Goal: Communication & Community: Answer question/provide support

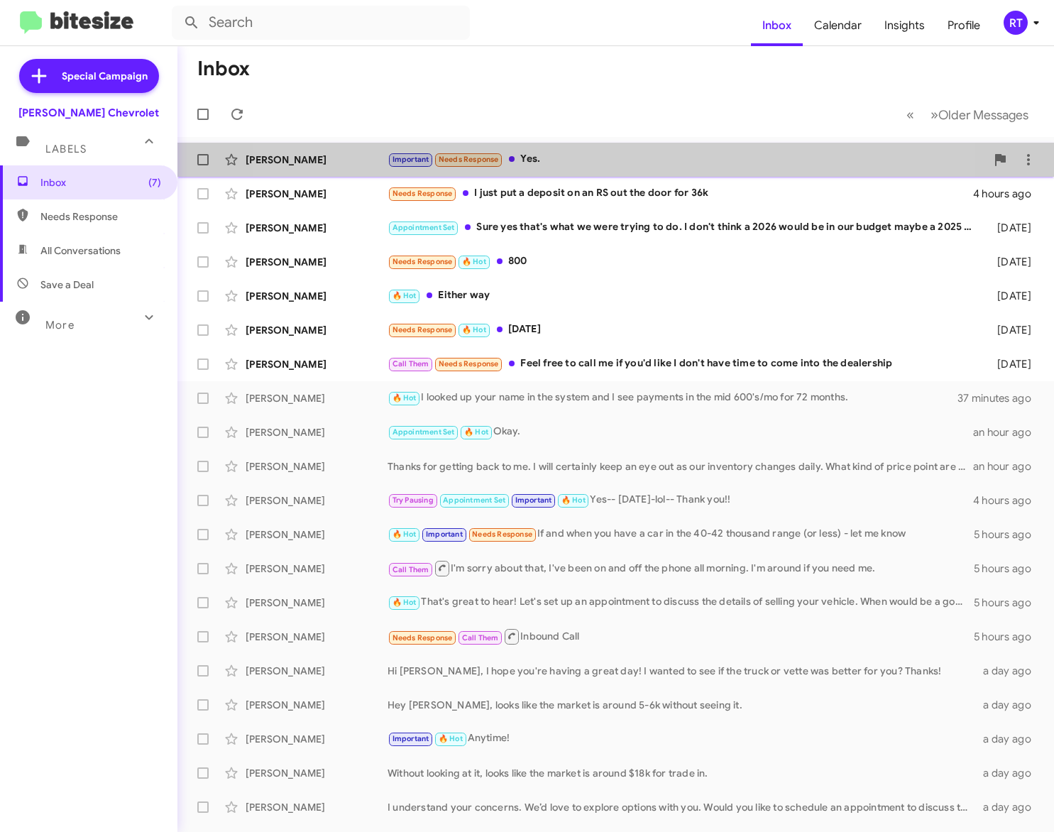
click at [563, 153] on div "Important Needs Response Yes." at bounding box center [686, 159] width 598 height 16
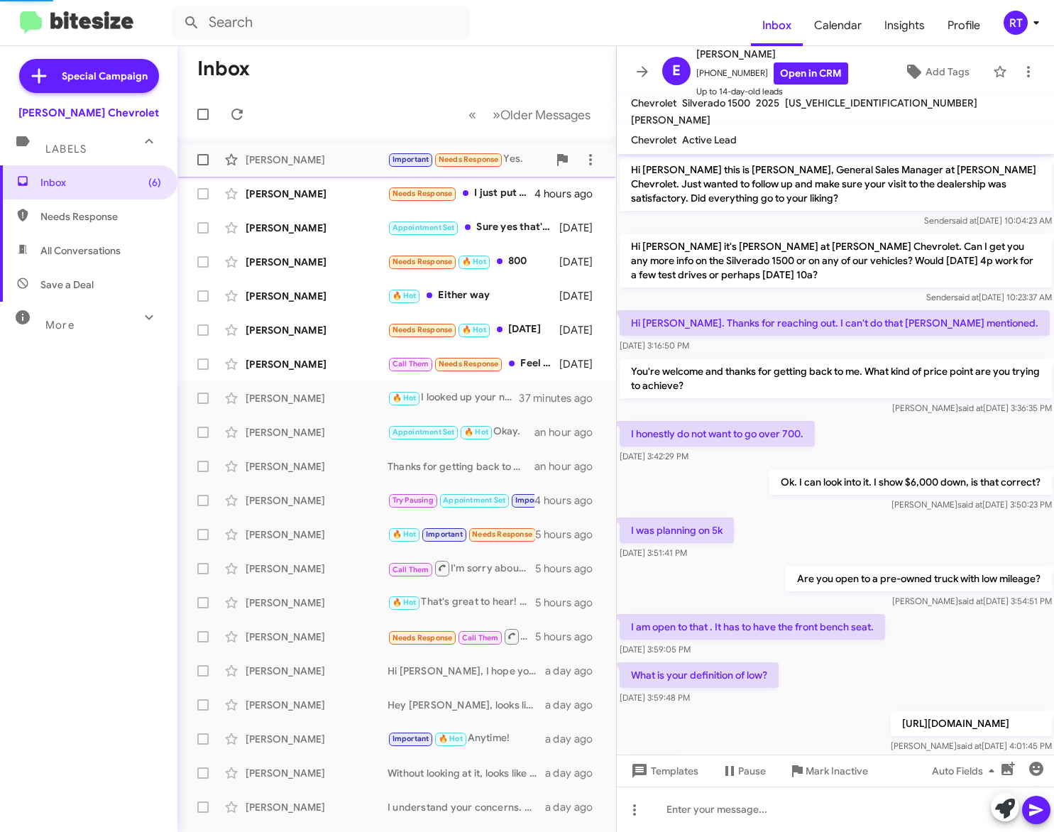
scroll to position [294, 0]
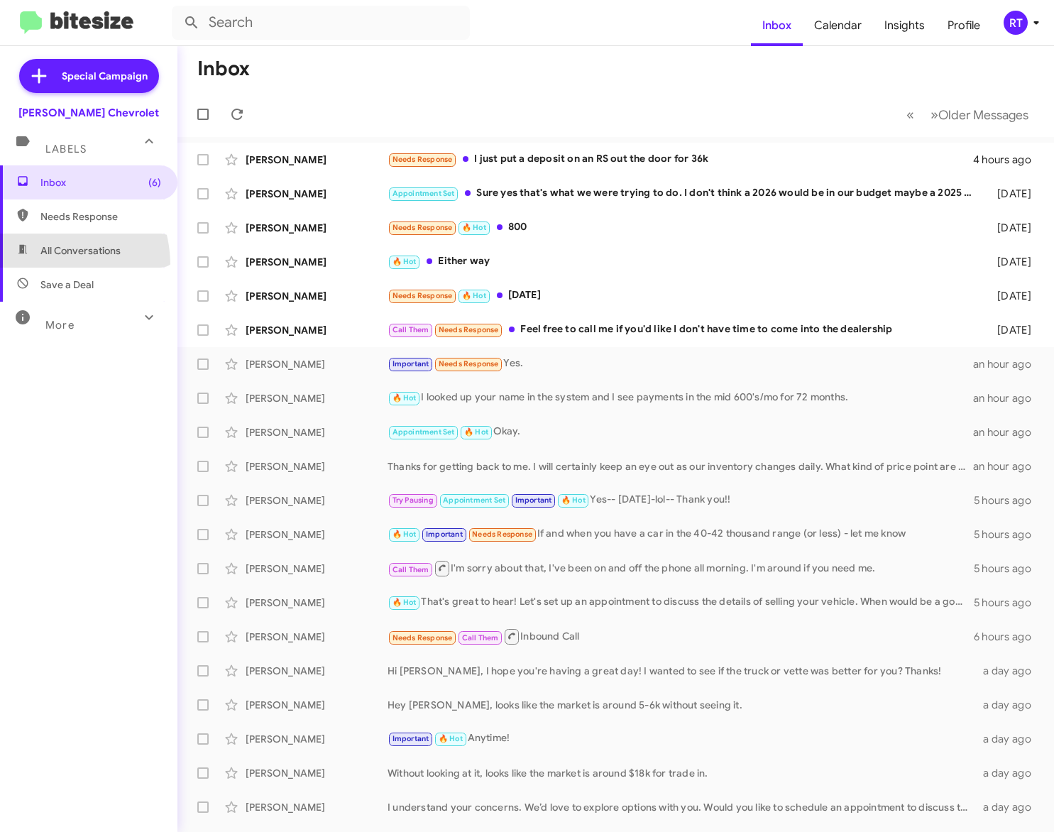
click at [35, 265] on span "All Conversations" at bounding box center [88, 250] width 177 height 34
type input "in:all-conversations"
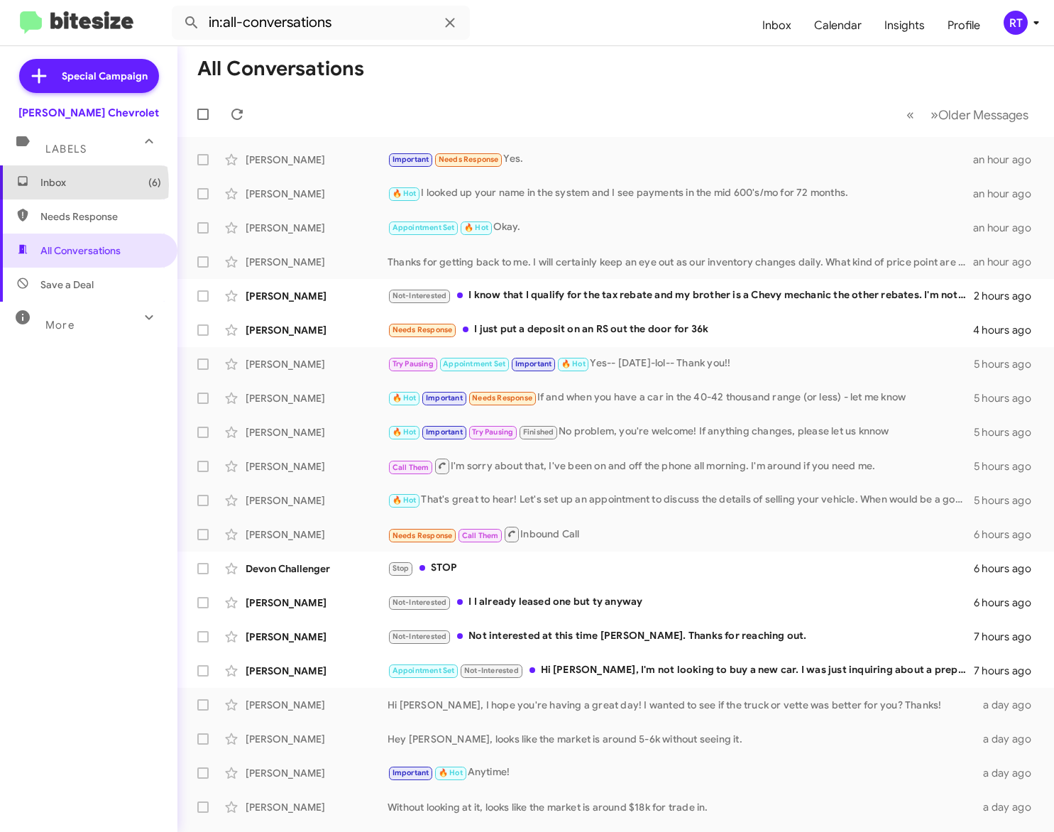
click at [58, 185] on span "Inbox (6)" at bounding box center [100, 182] width 121 height 14
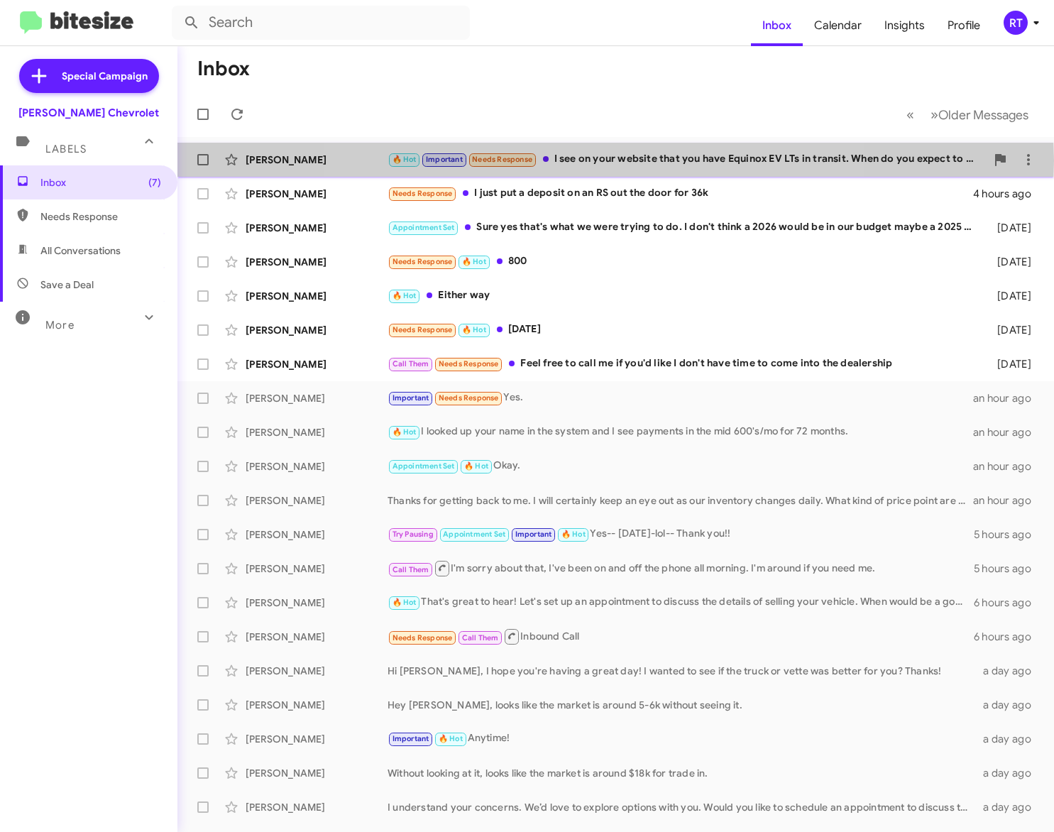
click at [598, 160] on div "🔥 Hot Important Needs Response I see on your website that you have Equinox EV L…" at bounding box center [686, 159] width 598 height 16
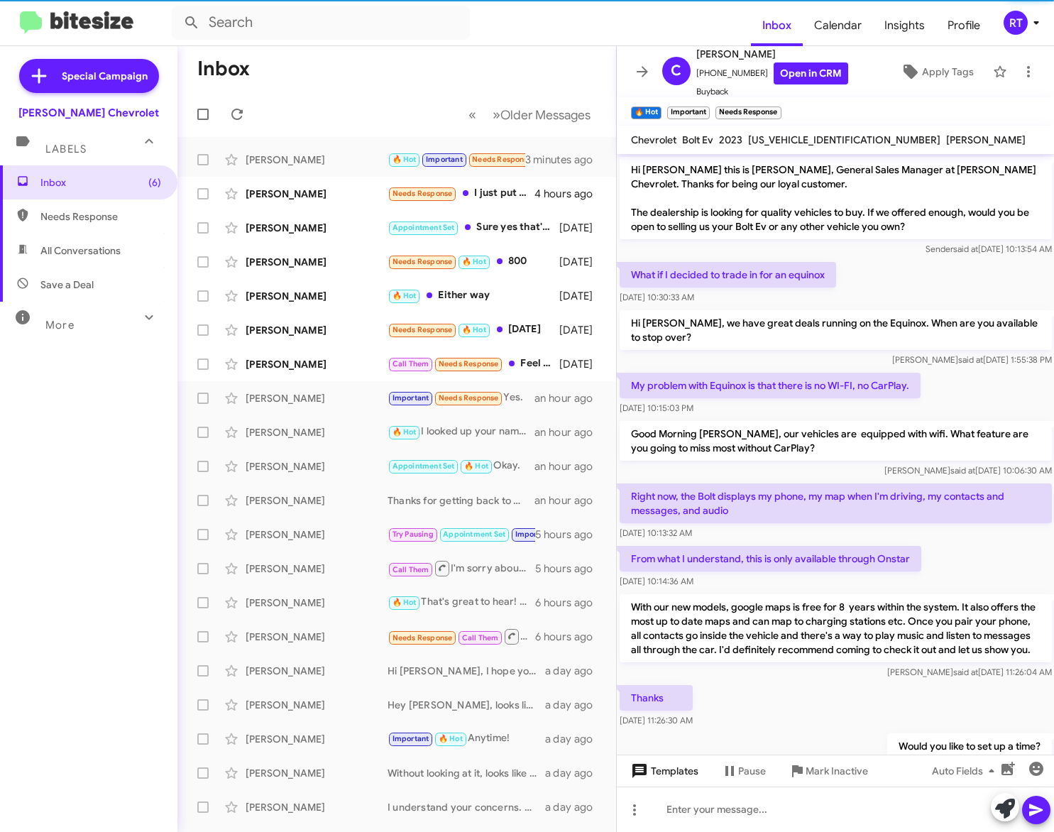
scroll to position [515, 0]
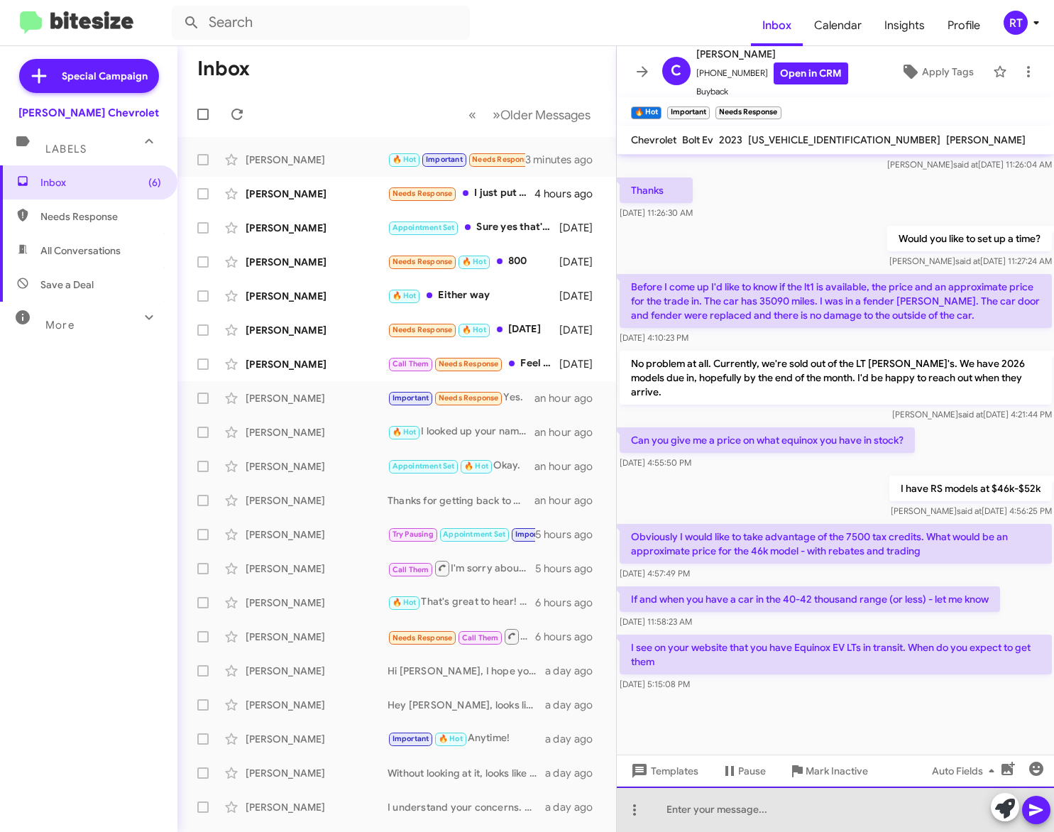
click at [671, 808] on div at bounding box center [836, 808] width 438 height 45
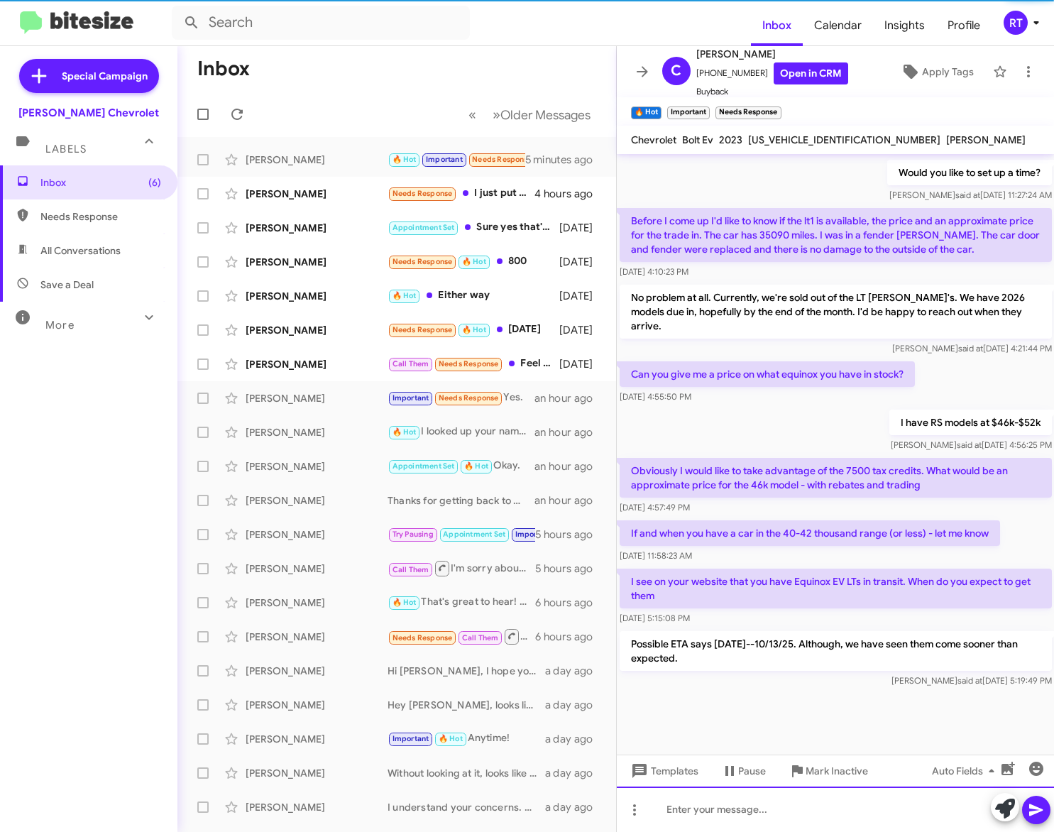
scroll to position [612, 0]
